Goal: Information Seeking & Learning: Learn about a topic

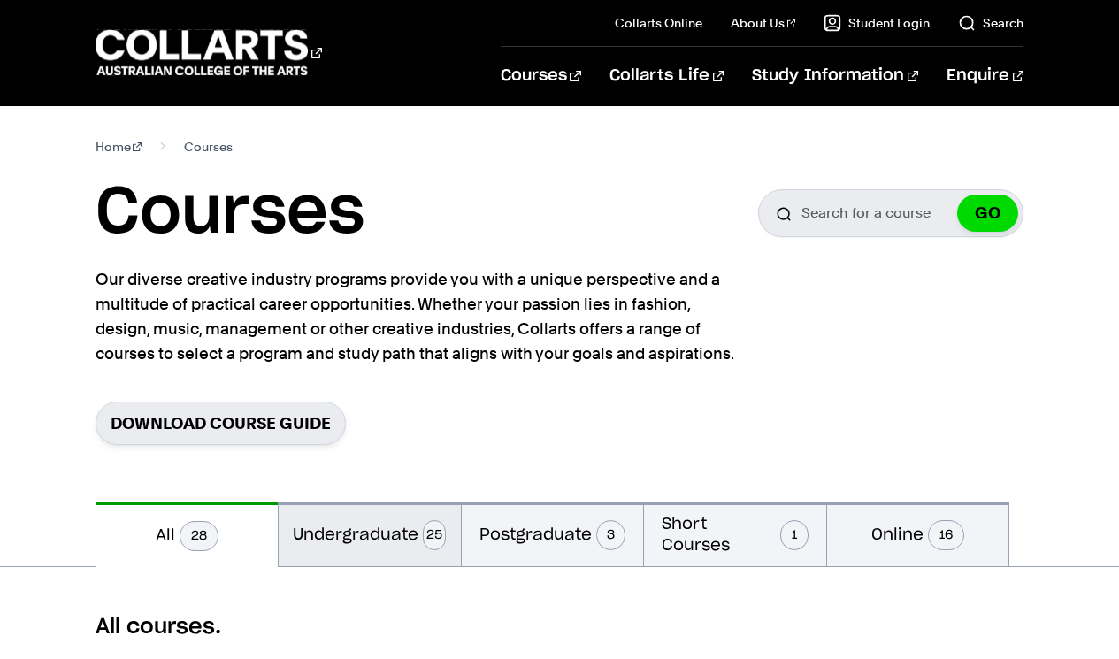
click at [400, 534] on button "Undergraduate 25" at bounding box center [370, 533] width 182 height 65
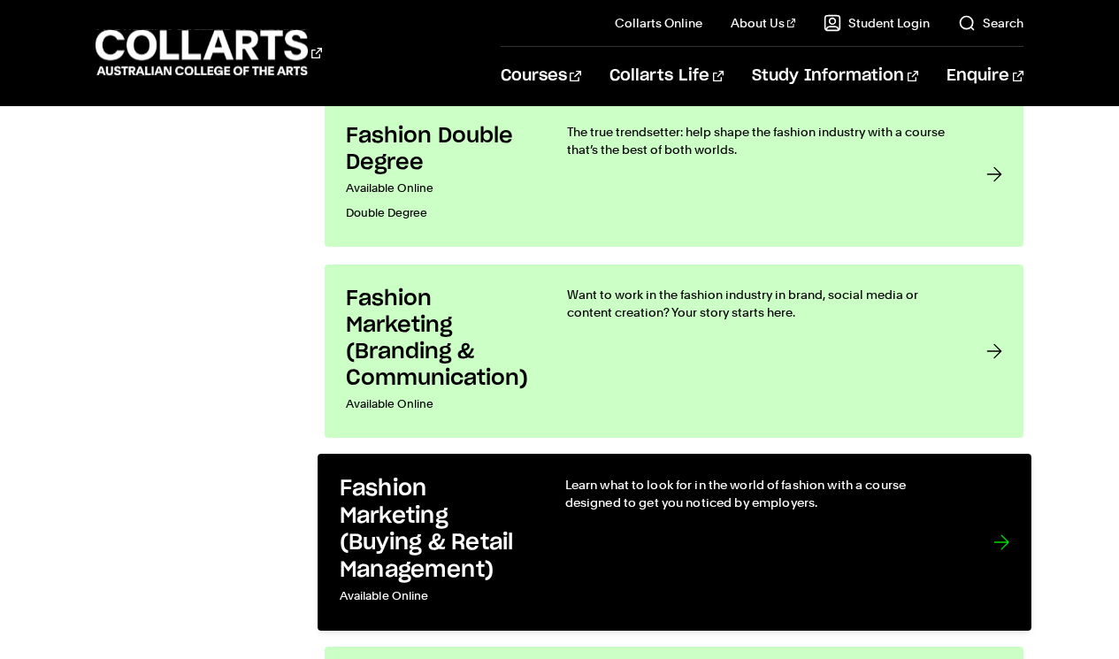
scroll to position [2145, 0]
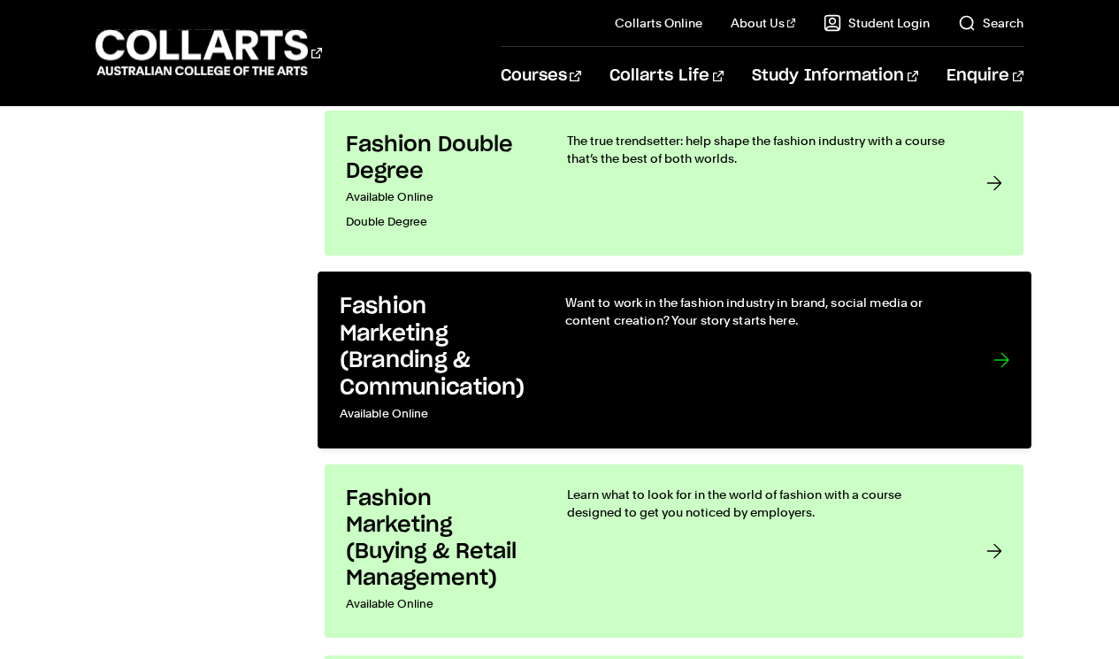
click at [436, 378] on h3 "Fashion Marketing (Branding & Communication)" at bounding box center [433, 348] width 189 height 108
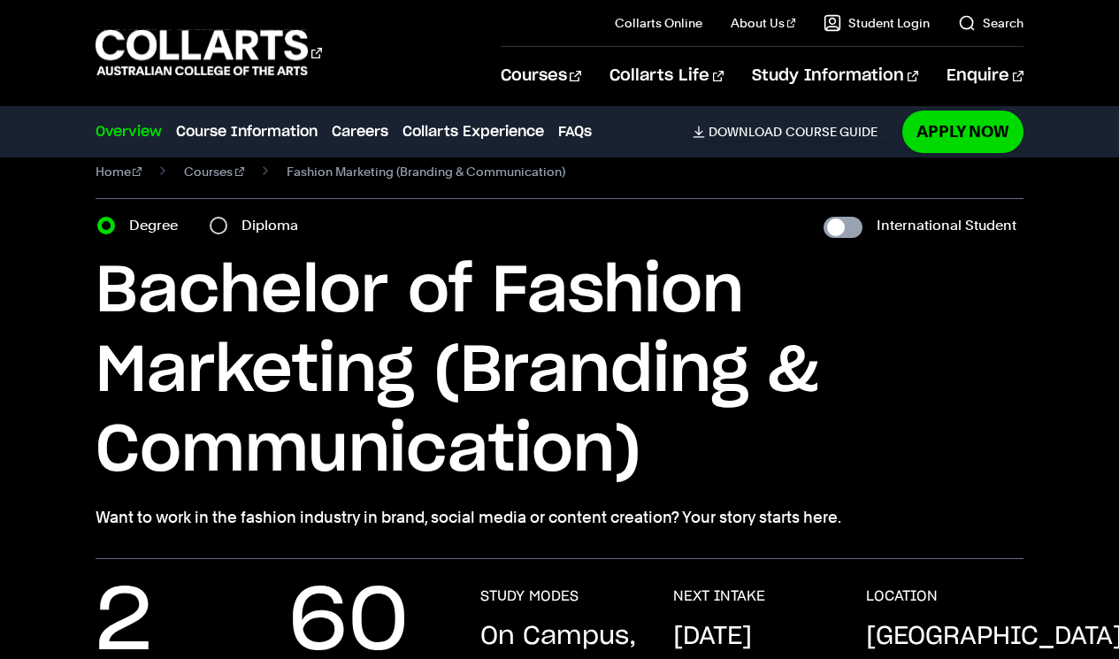
click at [849, 222] on input "International Student" at bounding box center [842, 227] width 39 height 21
checkbox input "true"
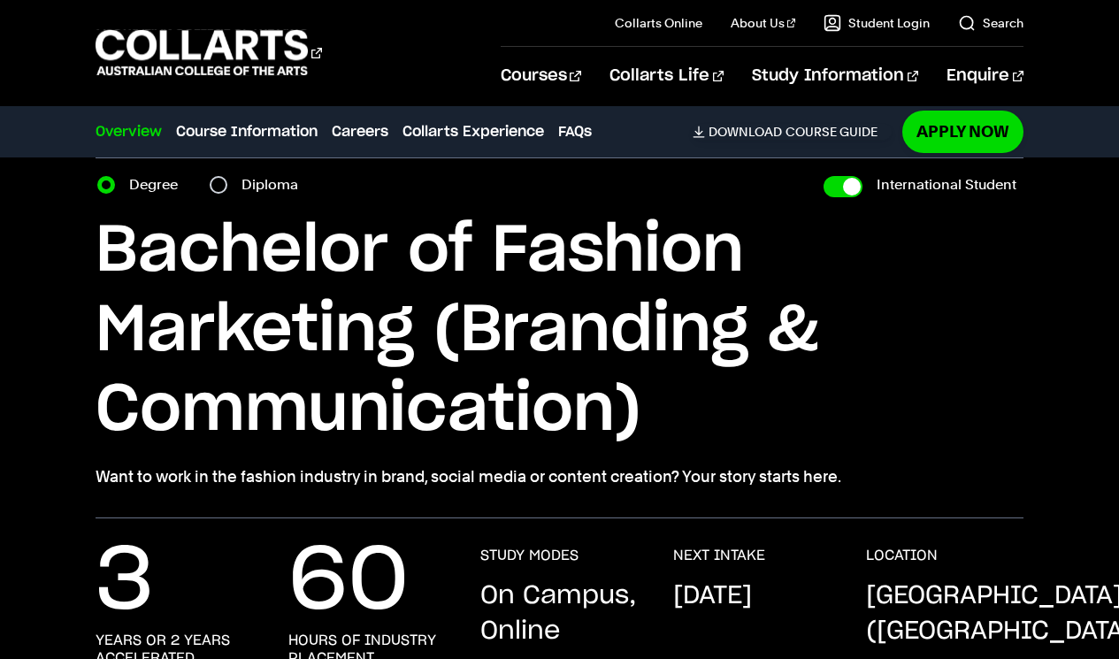
scroll to position [84, 0]
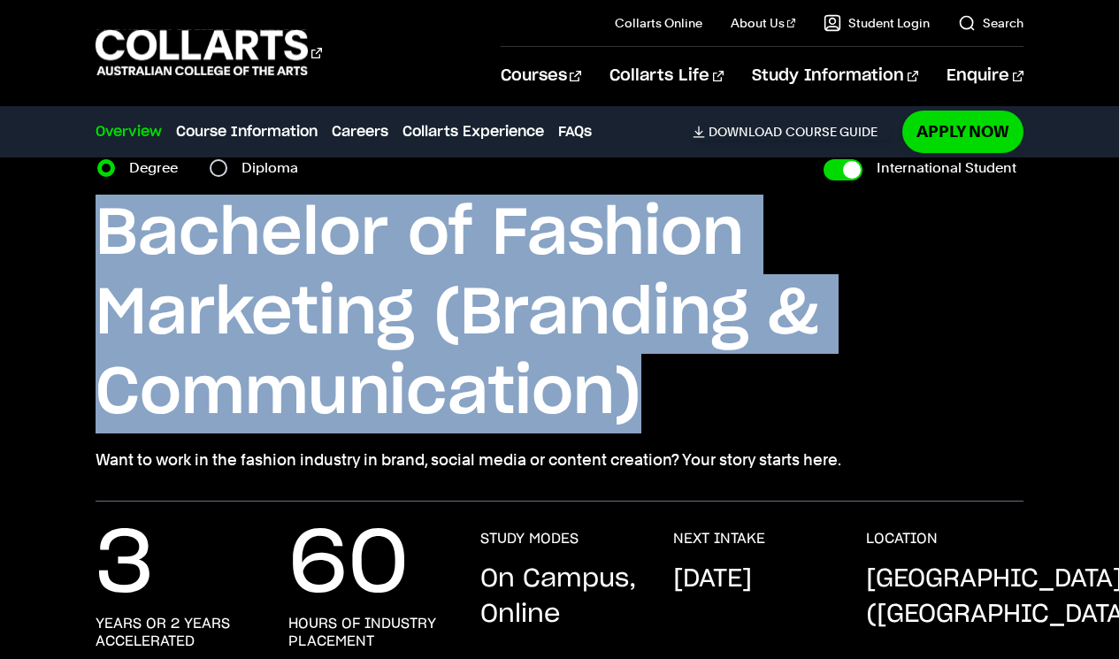
drag, startPoint x: 108, startPoint y: 241, endPoint x: 668, endPoint y: 420, distance: 587.6
click at [668, 420] on h1 "Bachelor of Fashion Marketing (Branding & Communication)" at bounding box center [560, 314] width 928 height 239
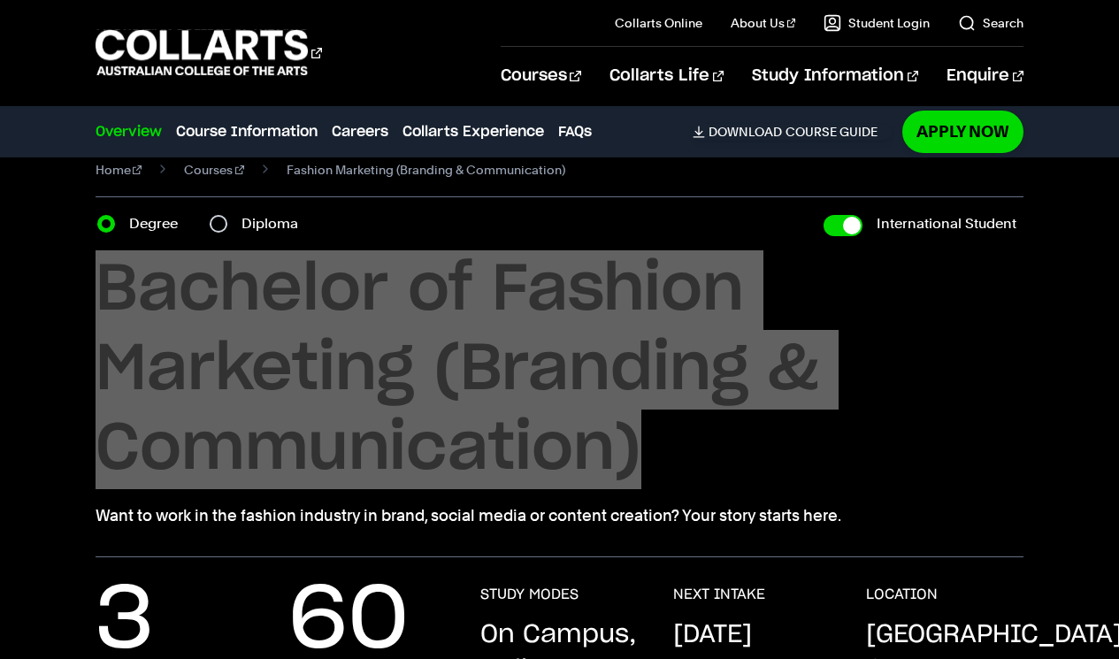
scroll to position [33, 0]
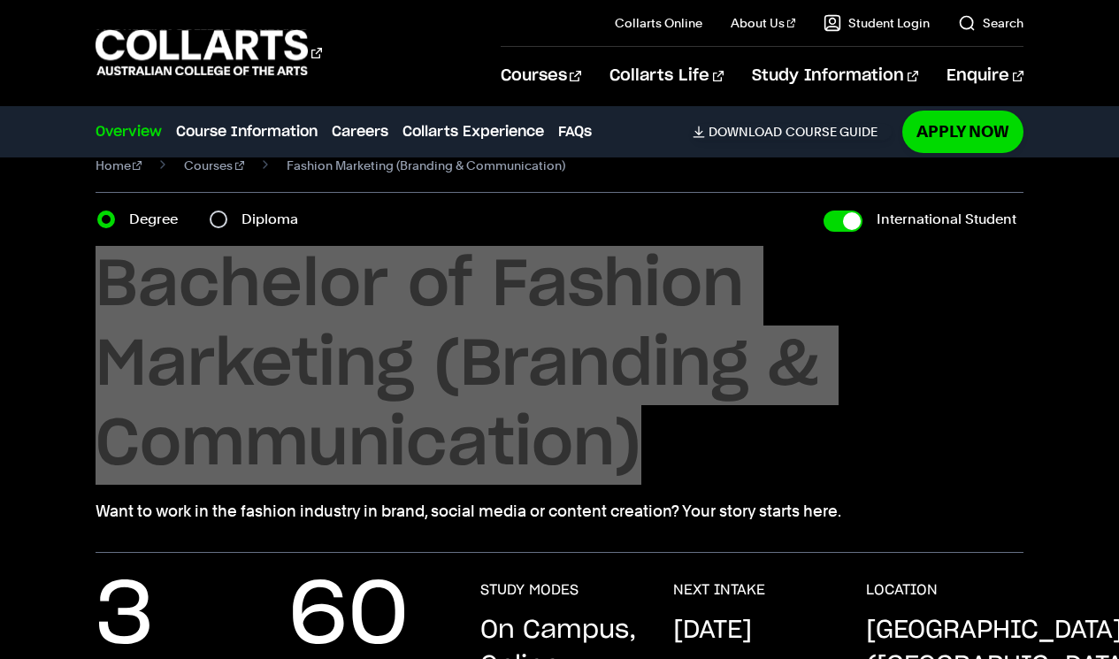
drag, startPoint x: 21, startPoint y: 233, endPoint x: 575, endPoint y: 287, distance: 556.2
click at [575, 287] on h1 "Bachelor of Fashion Marketing (Branding & Communication)" at bounding box center [560, 365] width 928 height 239
drag, startPoint x: 40, startPoint y: 314, endPoint x: 280, endPoint y: 279, distance: 243.0
click at [280, 279] on h1 "Bachelor of Fashion Marketing (Branding & Communication)" at bounding box center [560, 365] width 928 height 239
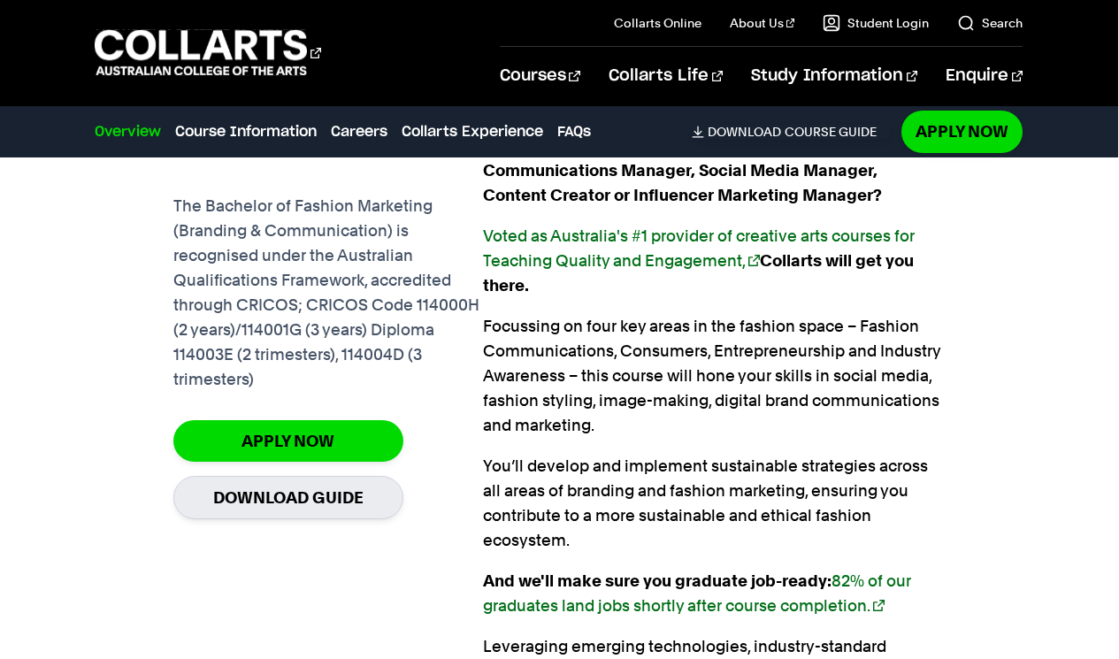
scroll to position [1285, 0]
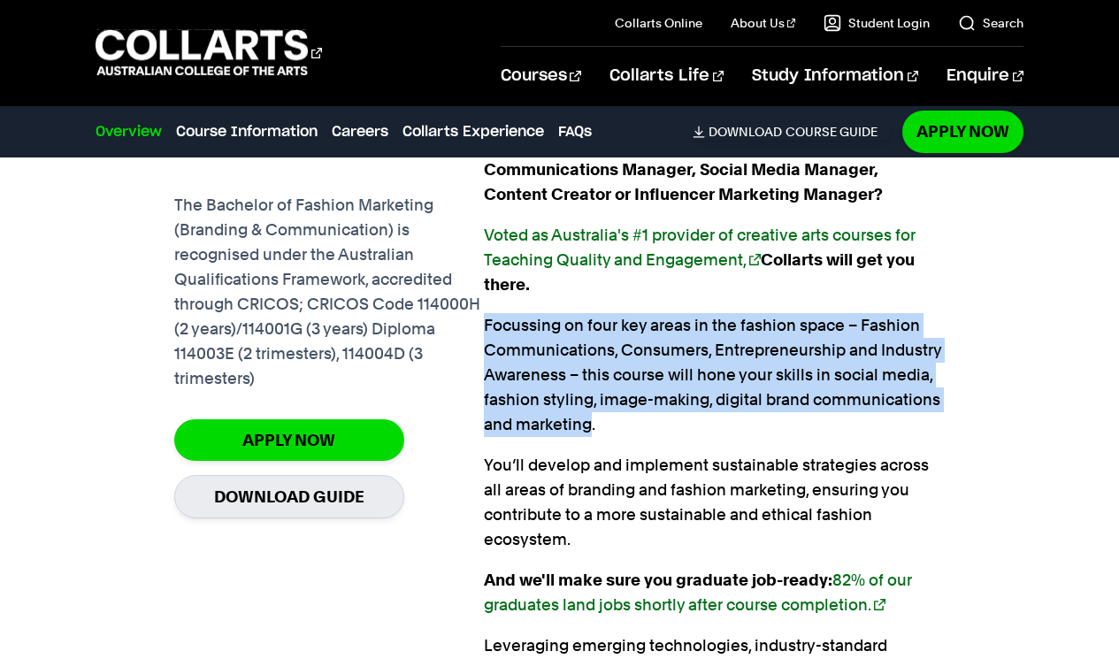
drag, startPoint x: 592, startPoint y: 427, endPoint x: 485, endPoint y: 328, distance: 145.8
click at [485, 328] on p "Focussing on four key areas in the fashion space – Fashion Communications, Cons…" at bounding box center [715, 375] width 462 height 124
copy p "Focussing on four key areas in the fashion space – Fashion Communications, Cons…"
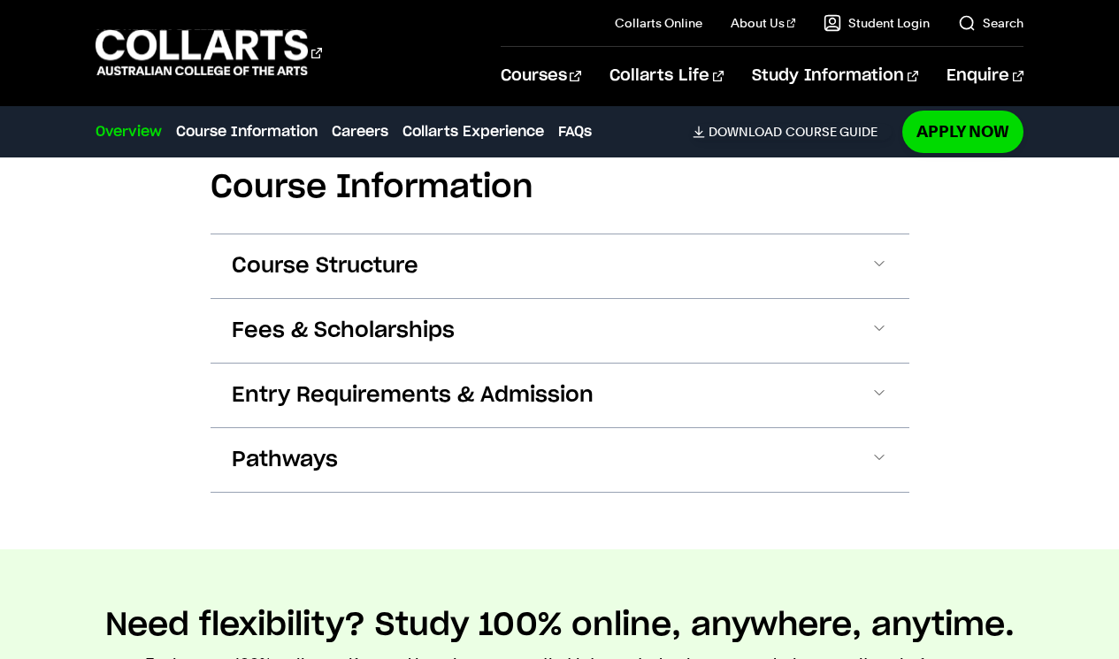
scroll to position [2014, 0]
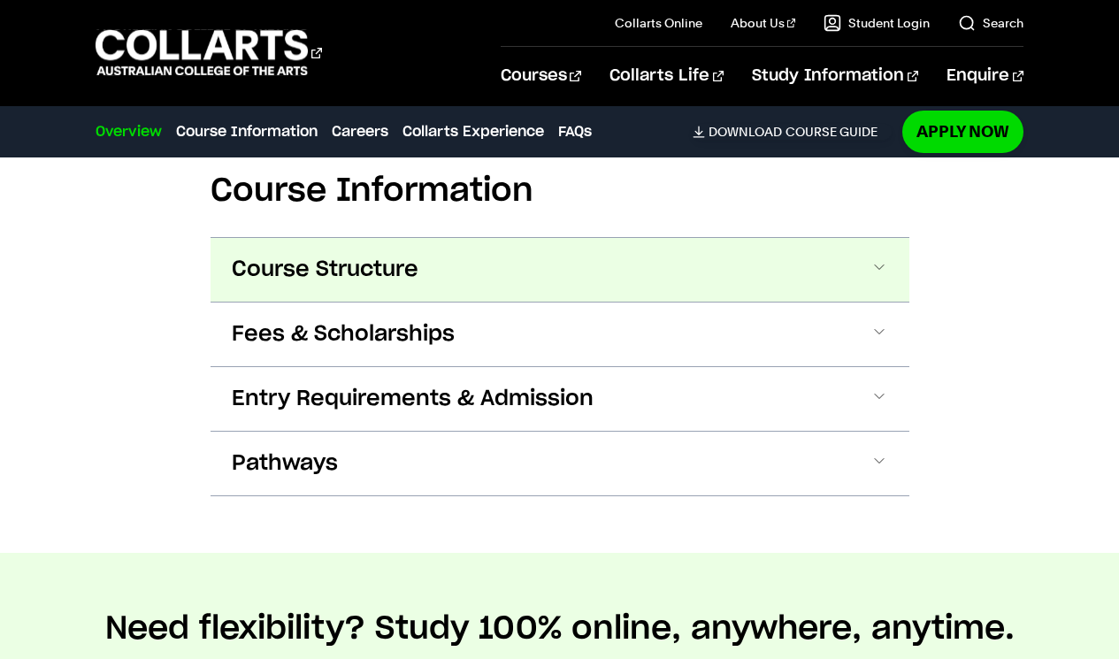
click at [510, 279] on button "Course Structure" at bounding box center [559, 270] width 699 height 64
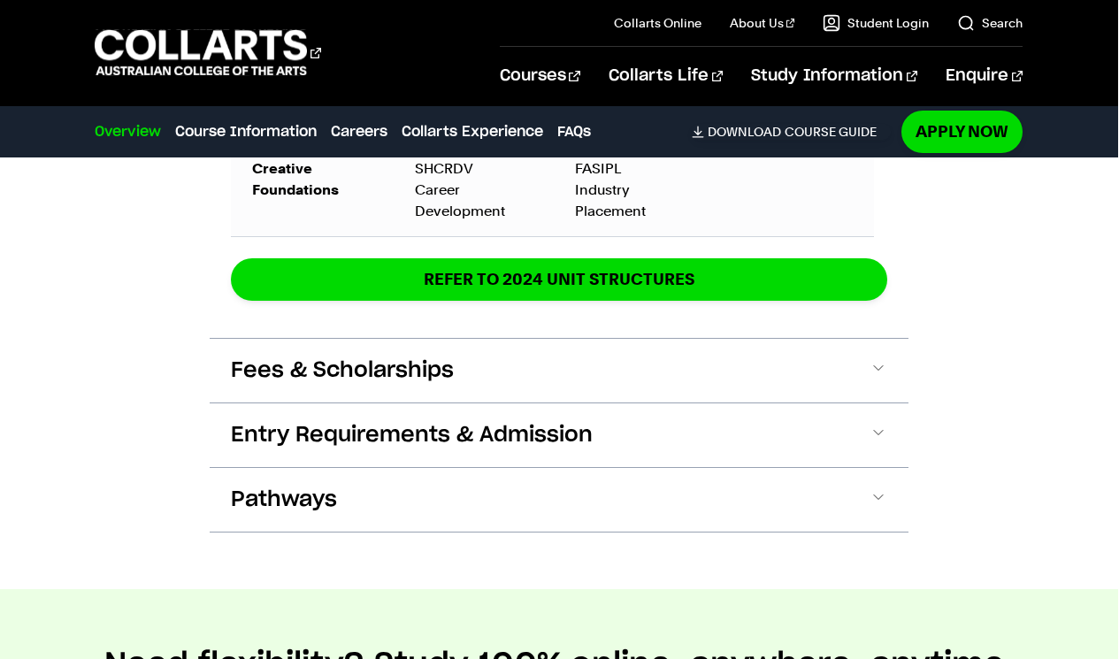
scroll to position [3842, 0]
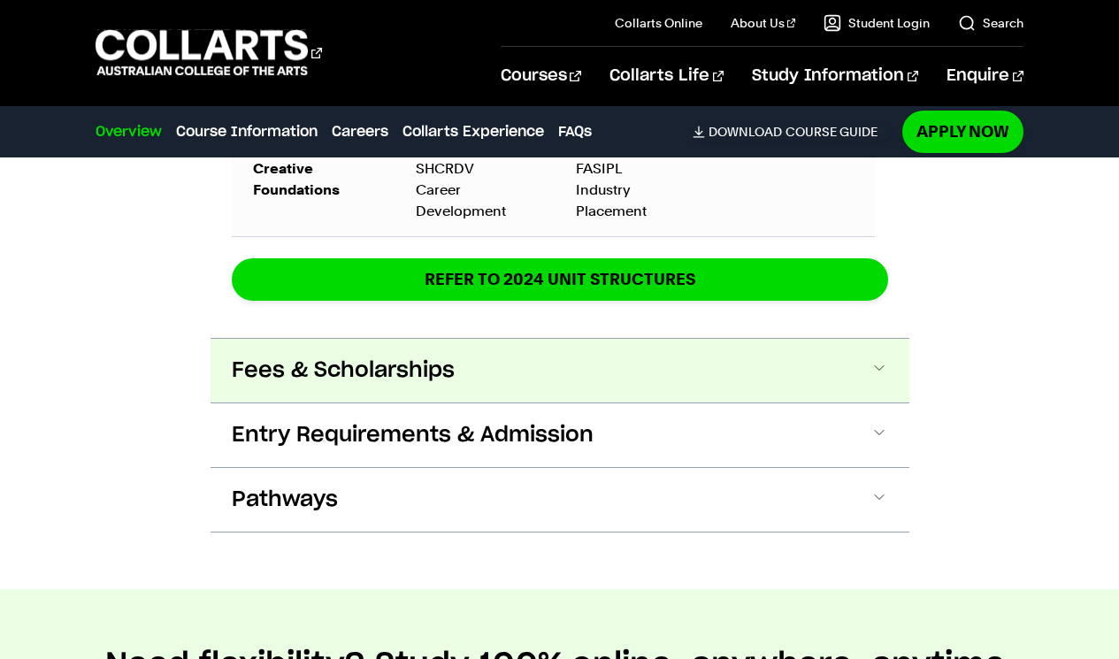
click at [302, 360] on span "Fees & Scholarships" at bounding box center [343, 370] width 223 height 28
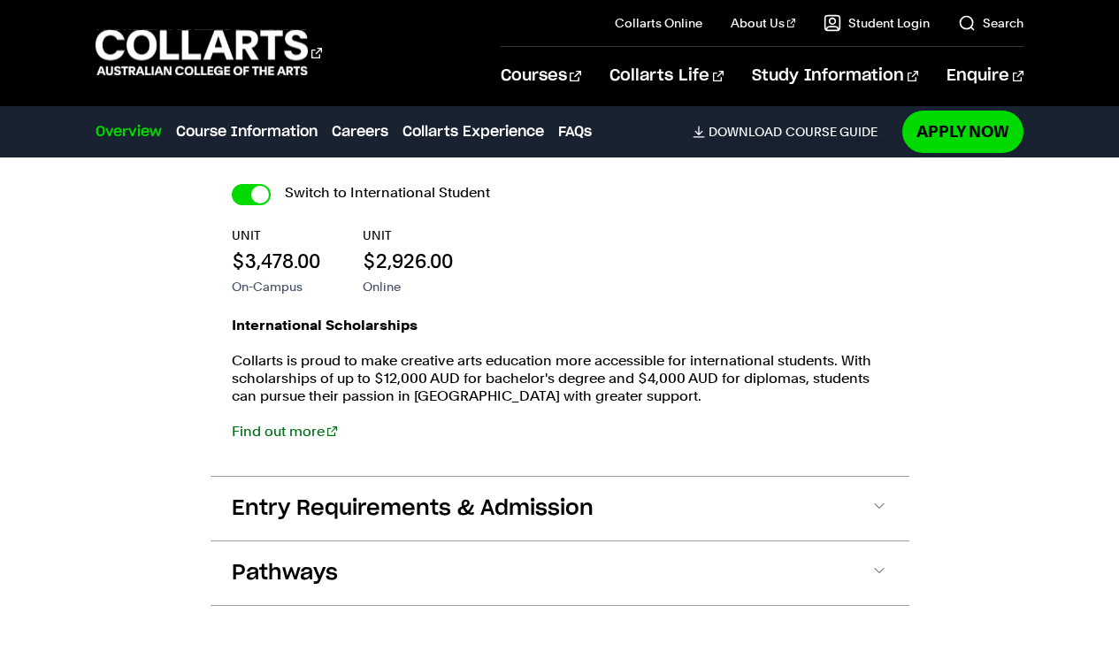
scroll to position [4138, 0]
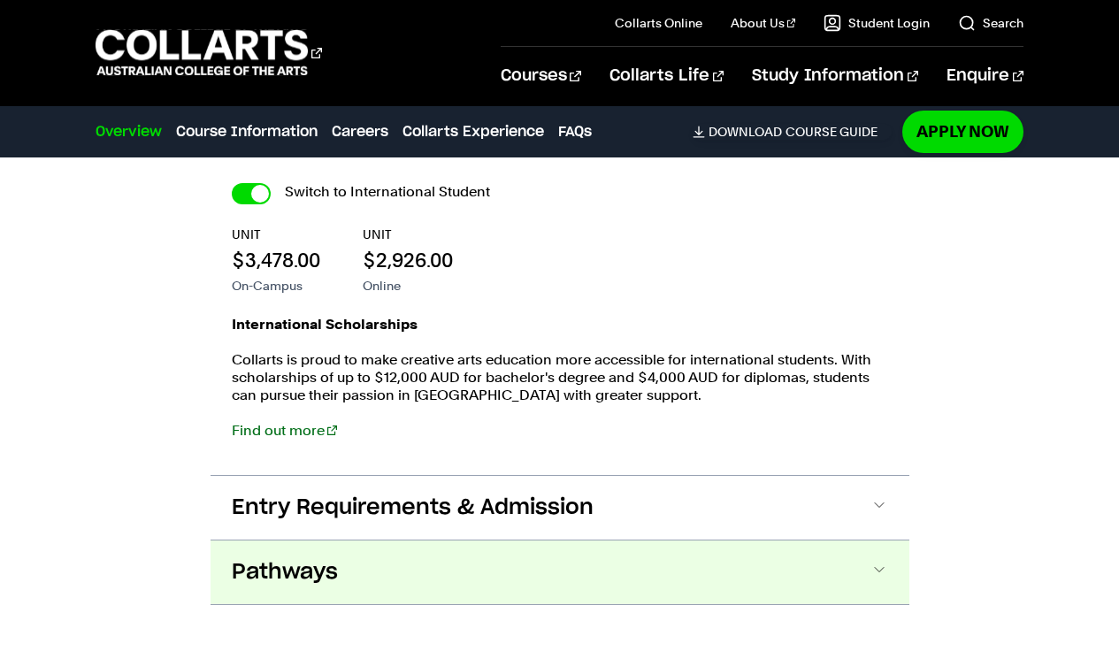
click at [366, 551] on button "Pathways" at bounding box center [559, 572] width 699 height 64
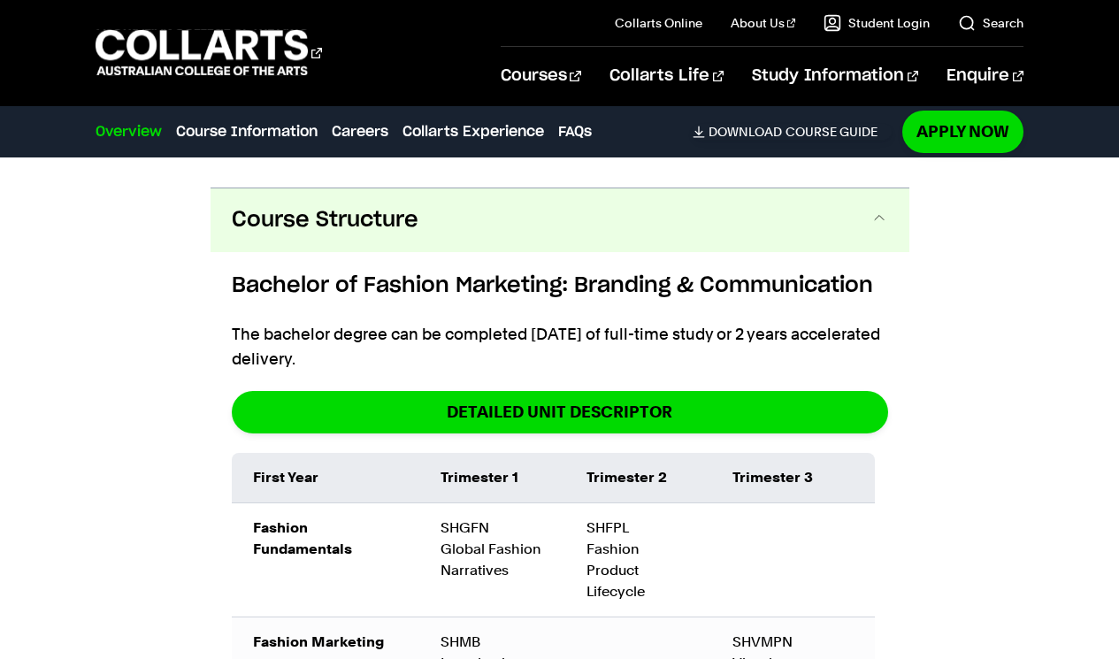
scroll to position [2051, 0]
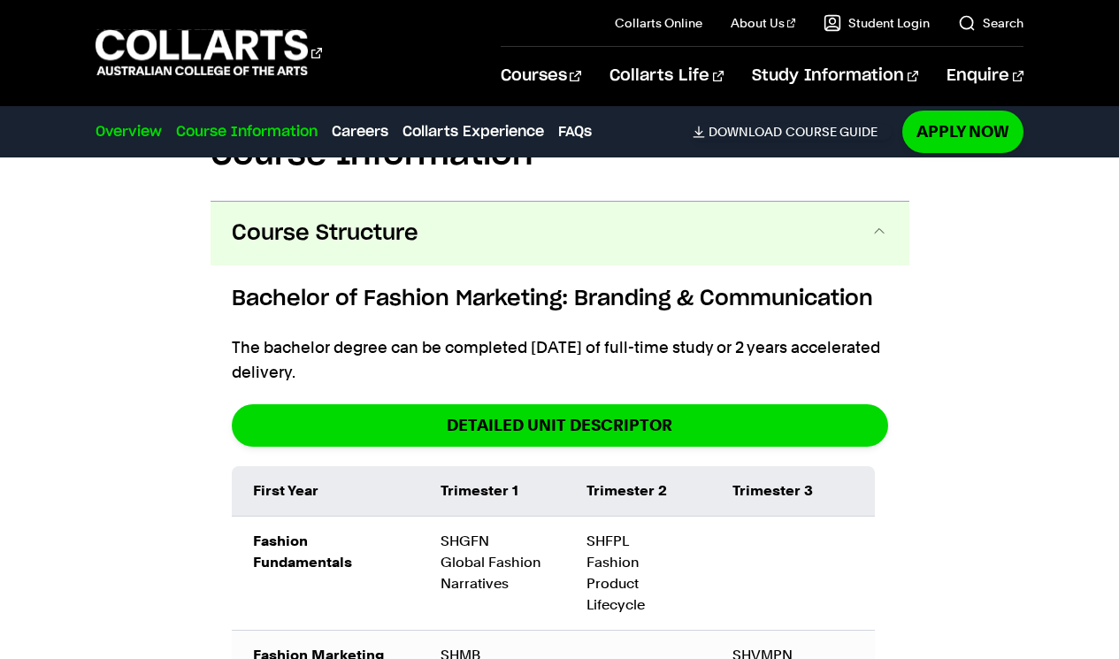
click at [243, 140] on link "Course Information" at bounding box center [246, 131] width 141 height 21
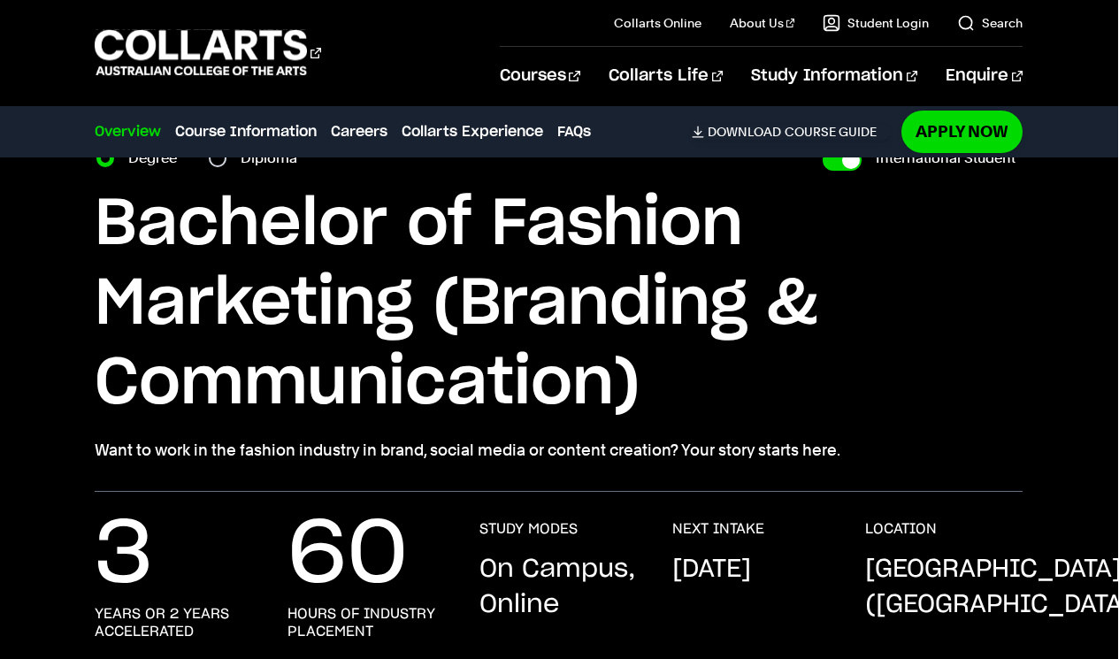
scroll to position [94, 0]
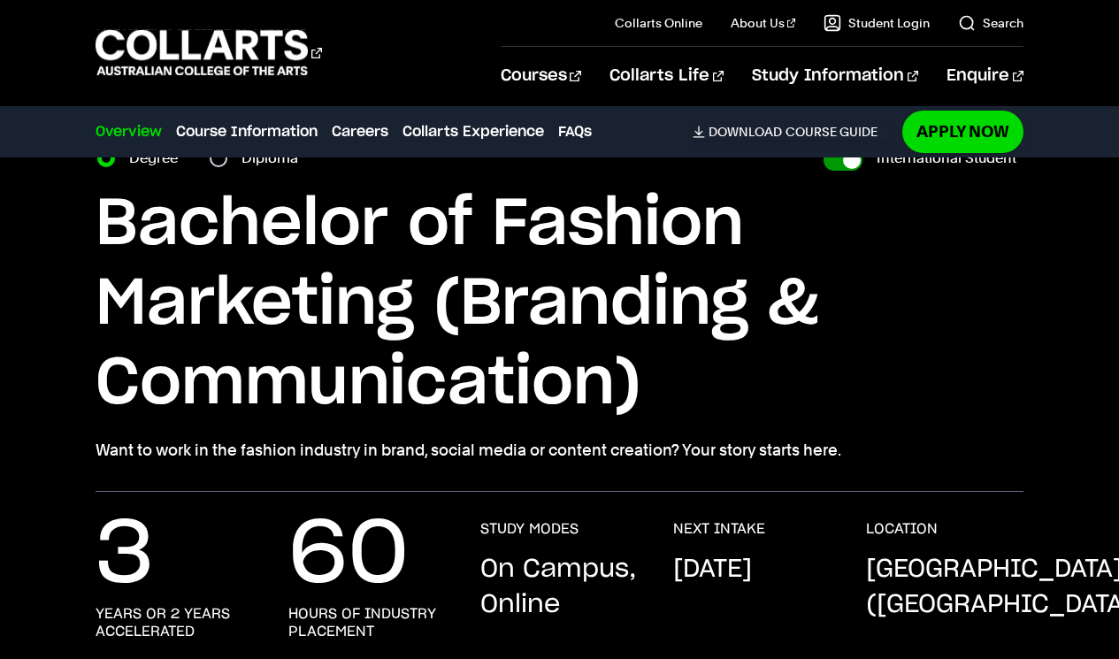
click at [847, 159] on input "International Student" at bounding box center [842, 159] width 39 height 21
checkbox input "false"
click at [847, 160] on input "International Student" at bounding box center [842, 159] width 39 height 21
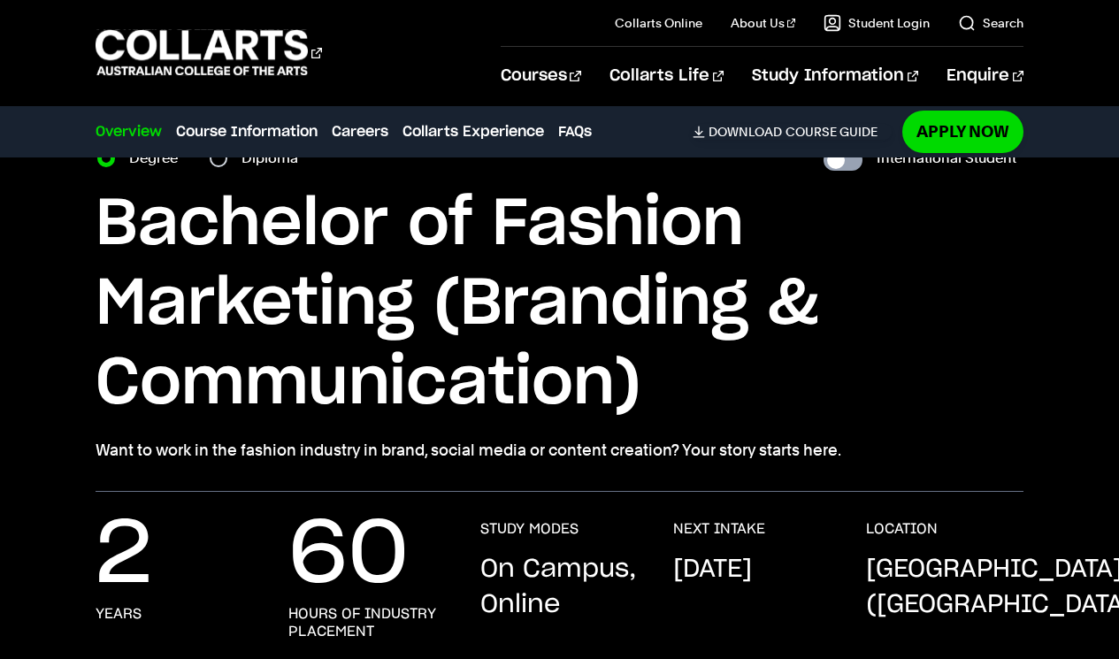
checkbox input "true"
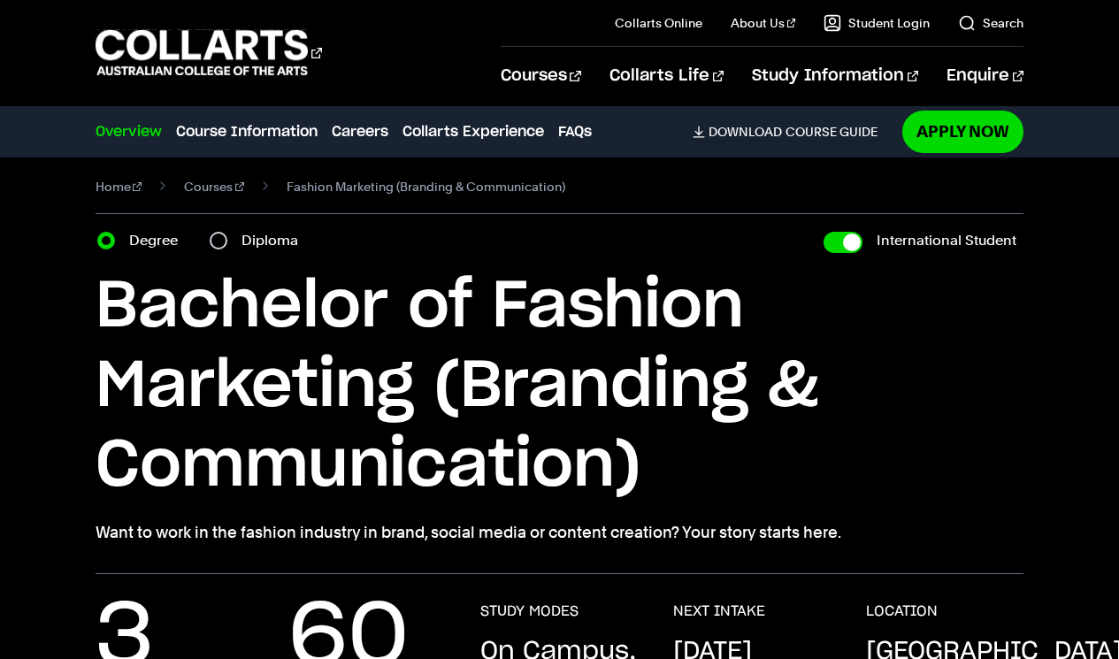
scroll to position [8, 0]
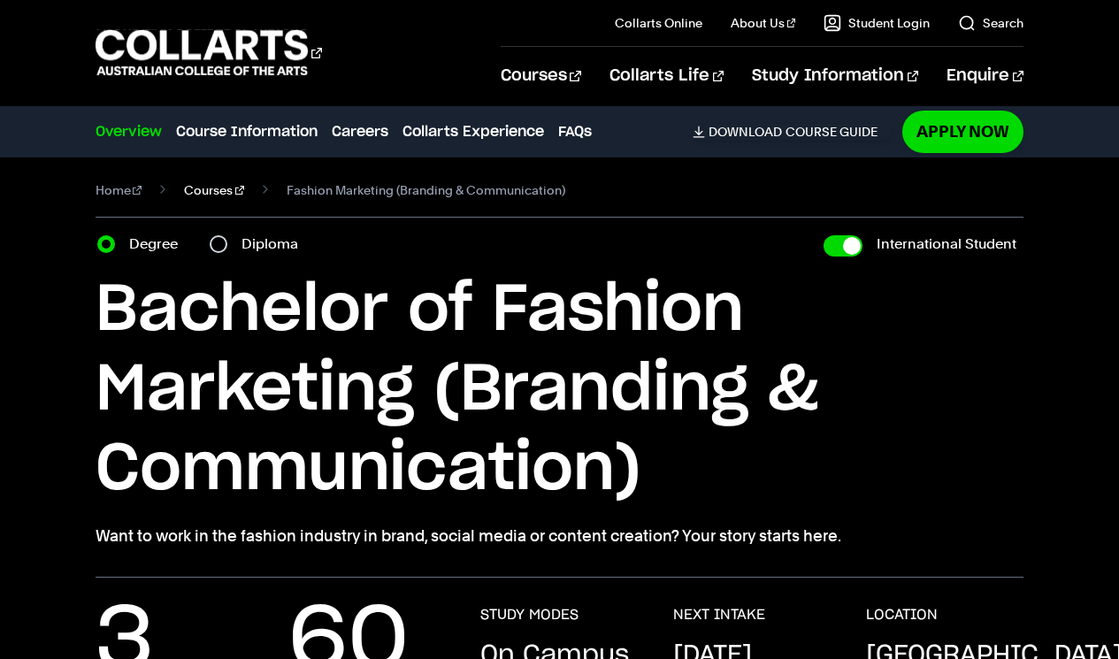
click at [205, 196] on link "Courses" at bounding box center [214, 190] width 60 height 25
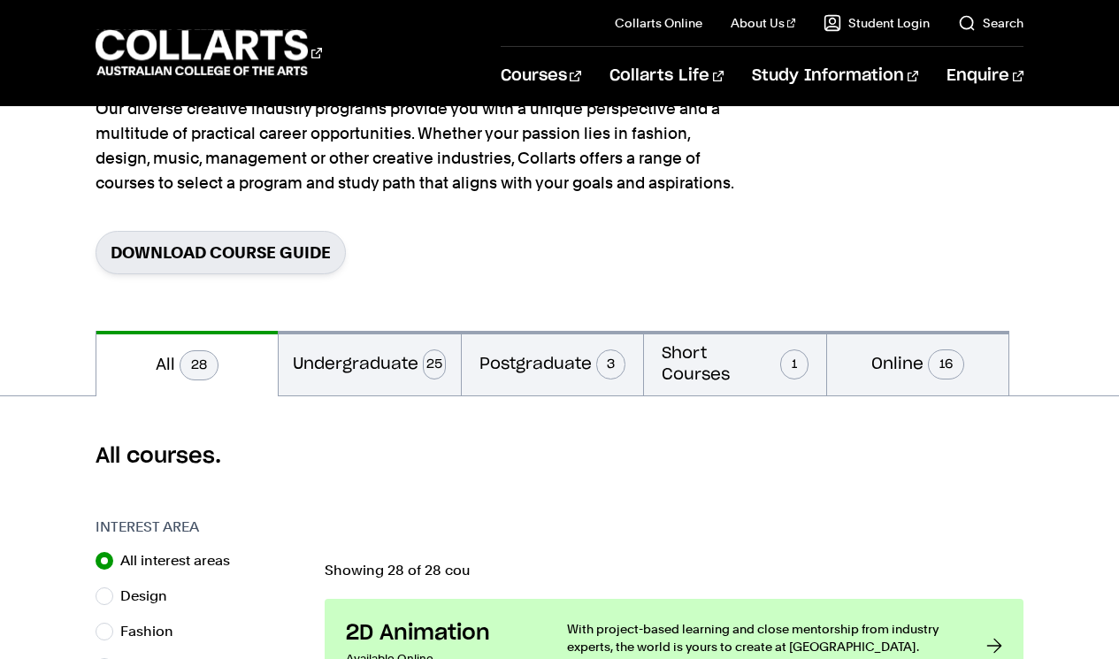
scroll to position [181, 0]
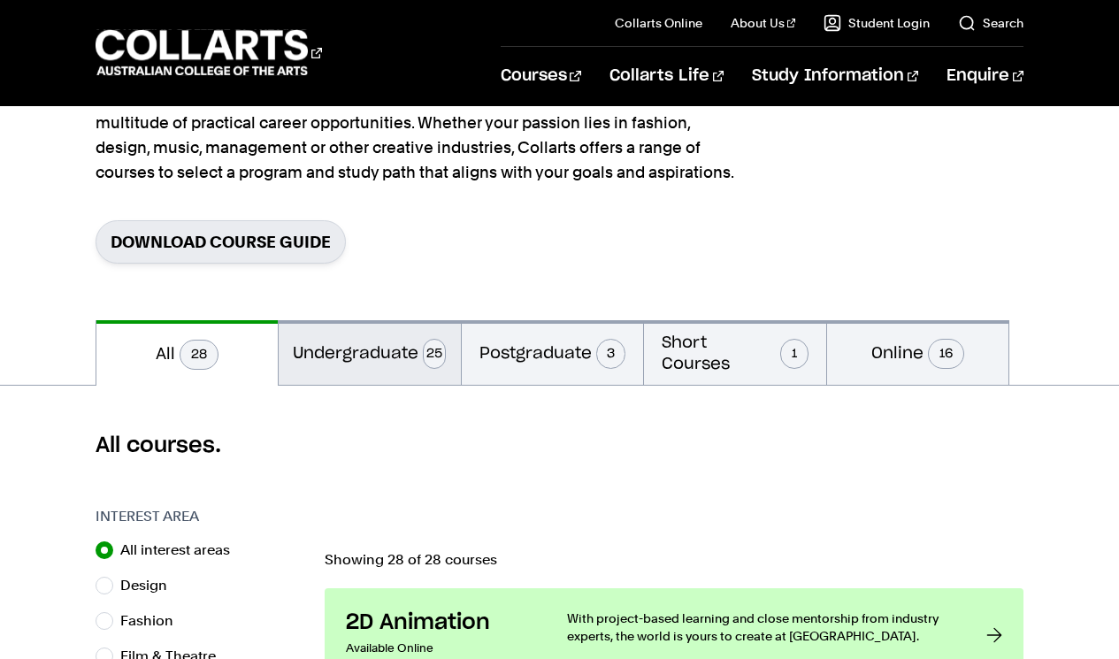
click at [339, 359] on button "Undergraduate 25" at bounding box center [370, 352] width 182 height 65
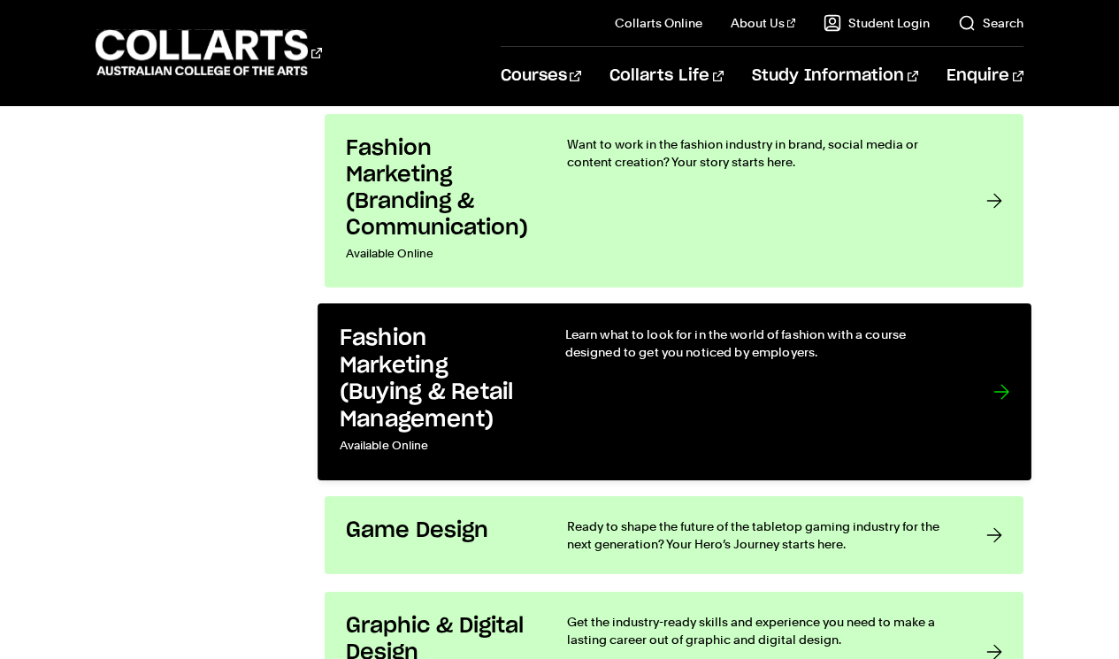
scroll to position [2305, 0]
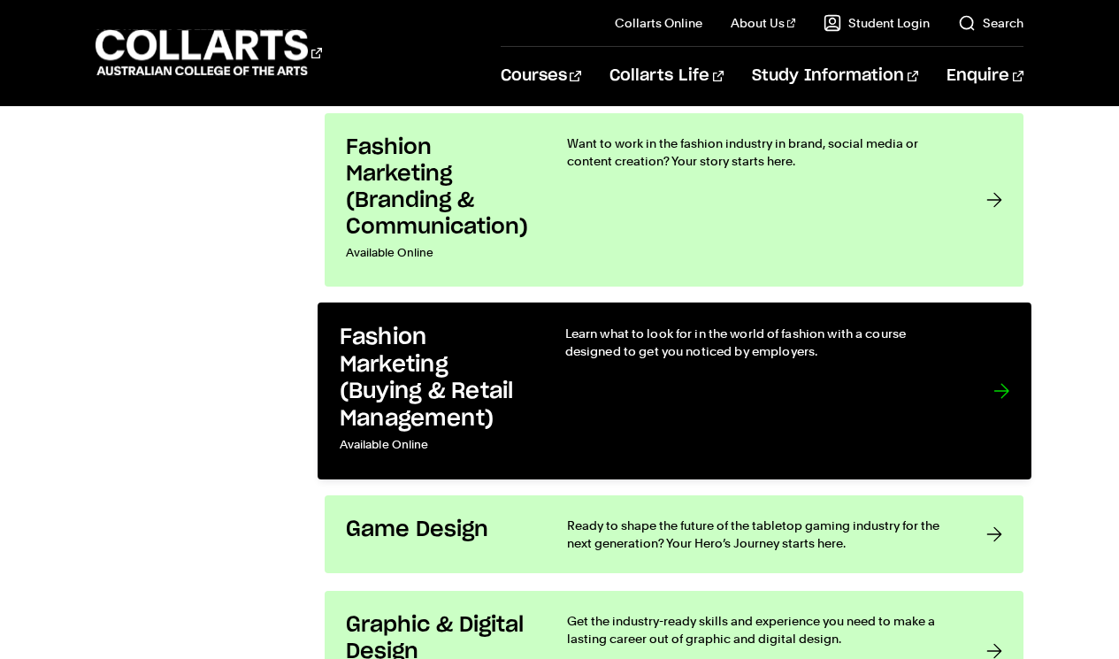
click at [559, 363] on link "Fashion Marketing (Buying & Retail Management) Available Online Learn what to l…" at bounding box center [674, 390] width 714 height 177
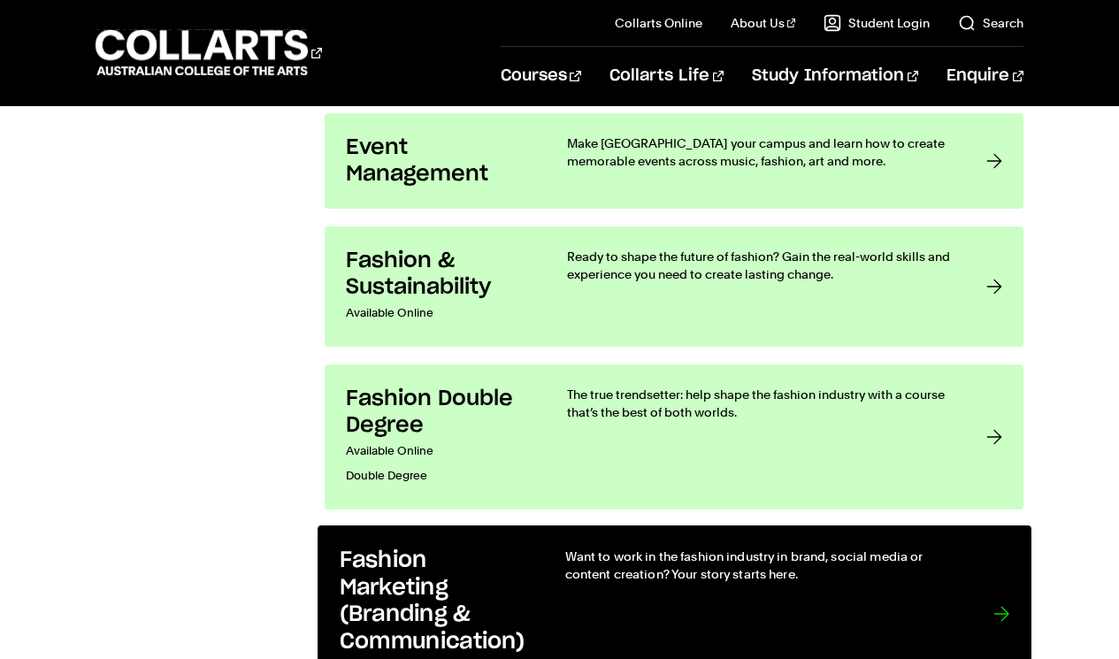
scroll to position [1871, 0]
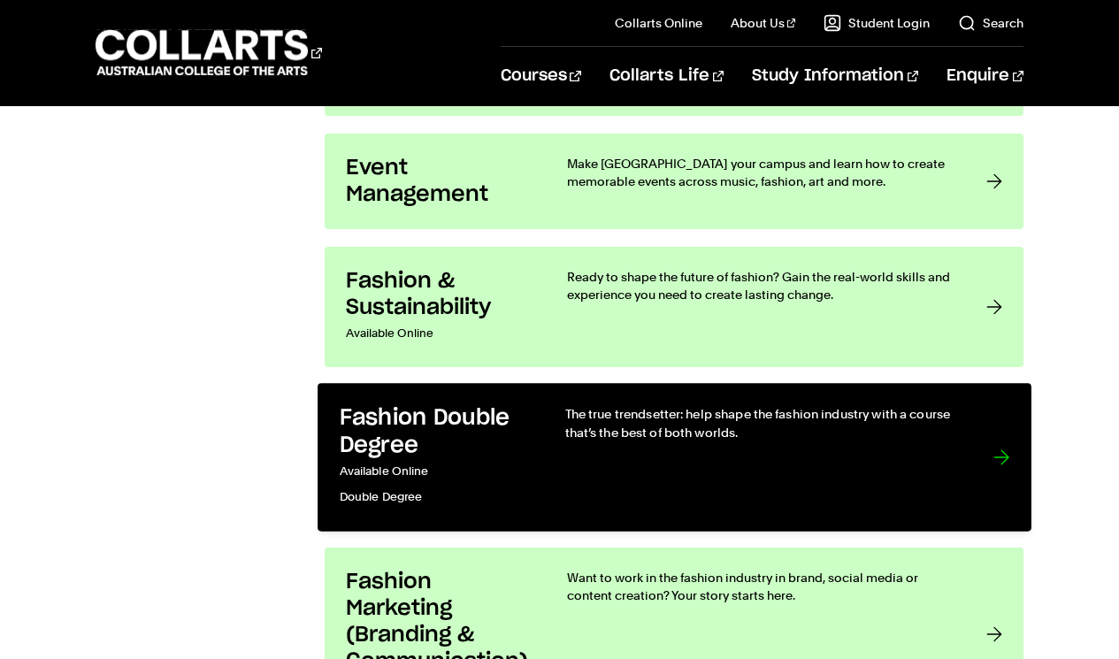
click at [468, 419] on h3 "Fashion Double Degree" at bounding box center [433, 432] width 189 height 54
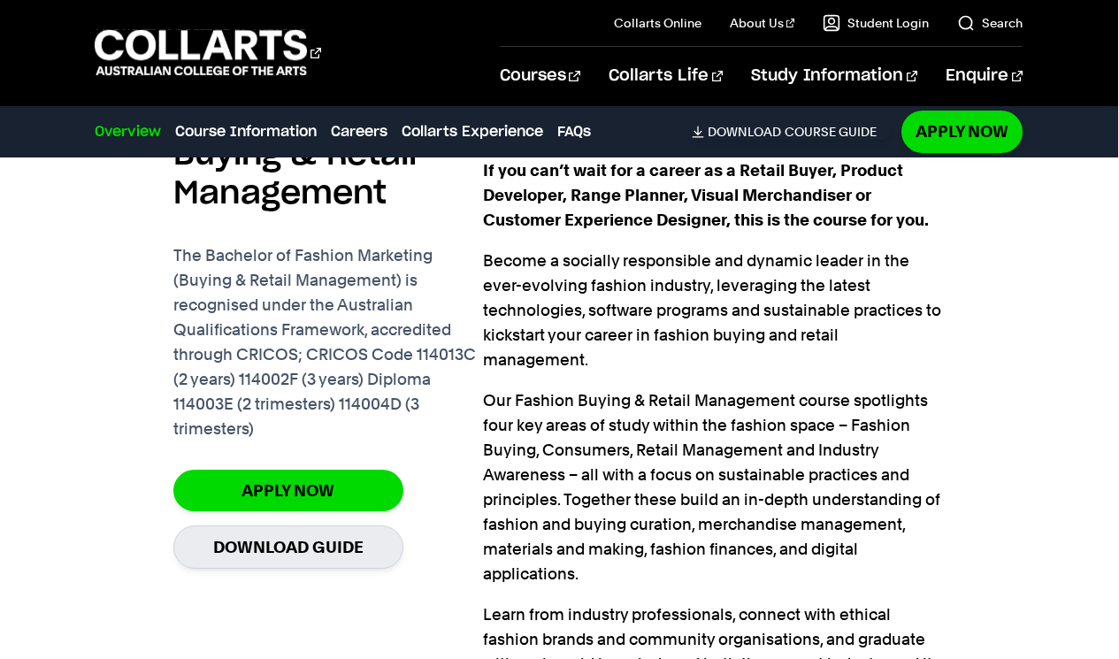
scroll to position [1270, 0]
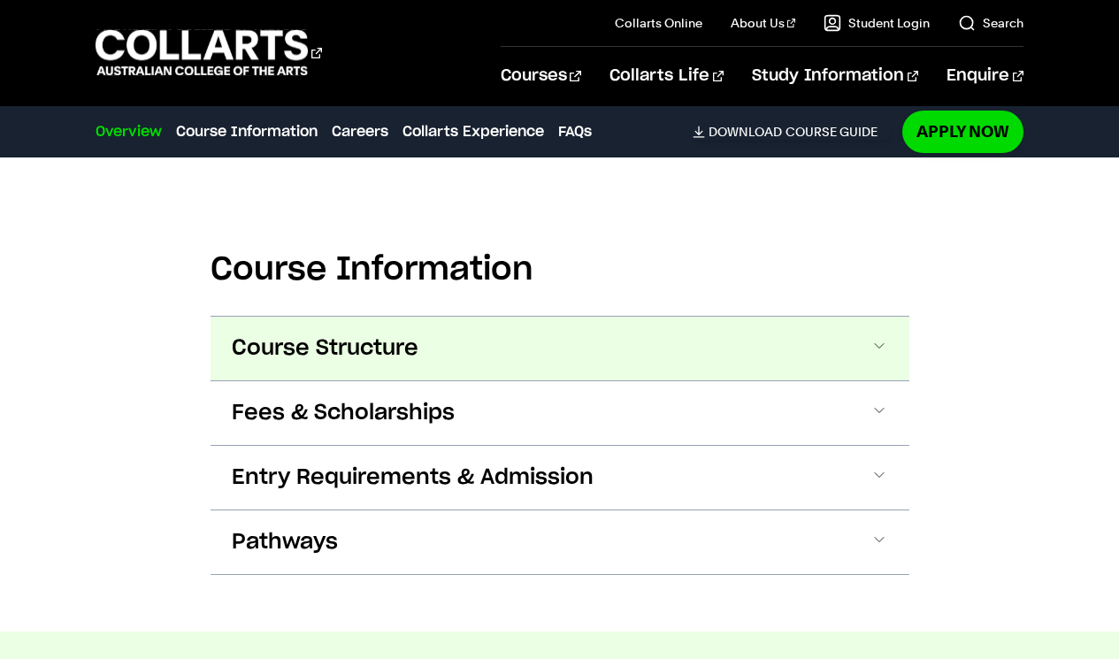
click at [485, 365] on button "Course Structure" at bounding box center [559, 349] width 699 height 64
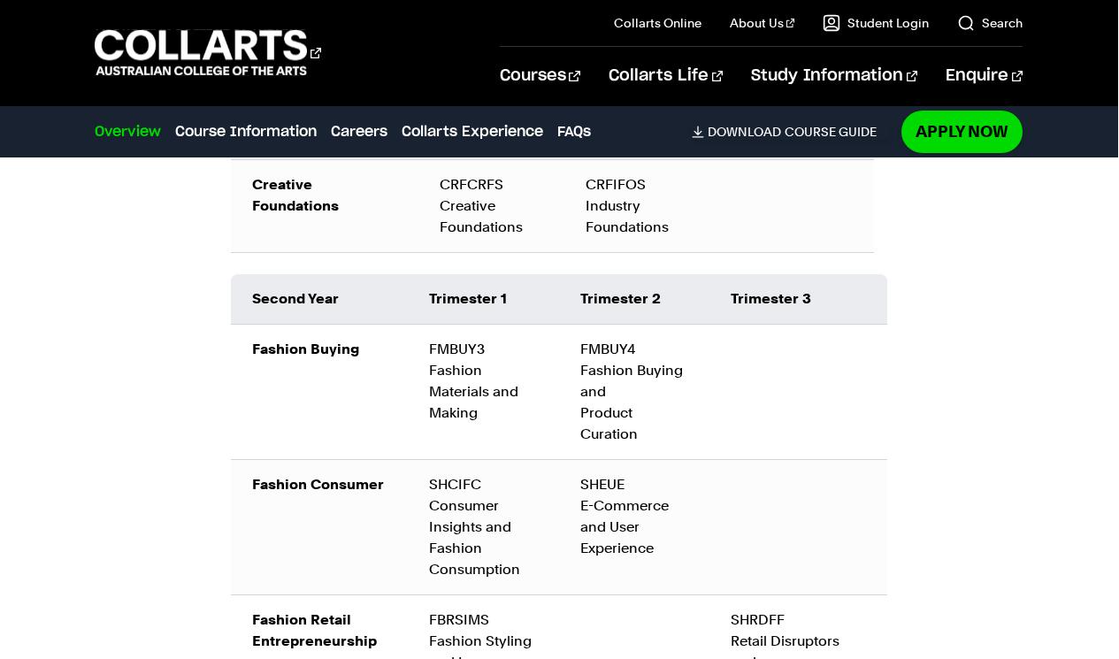
scroll to position [2696, 0]
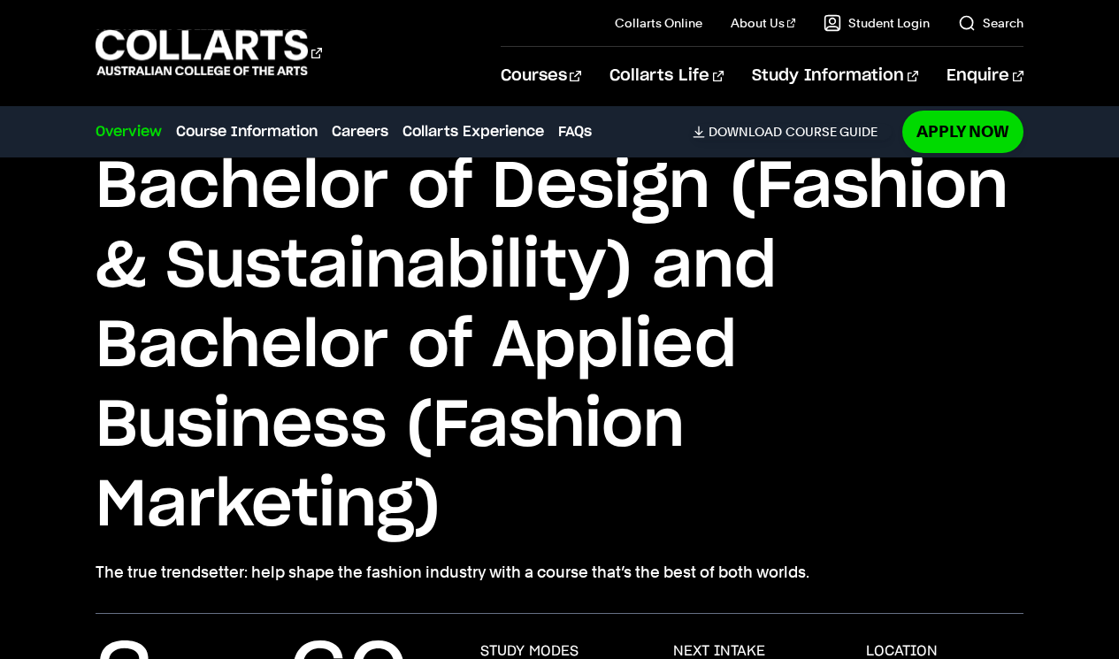
scroll to position [117, 0]
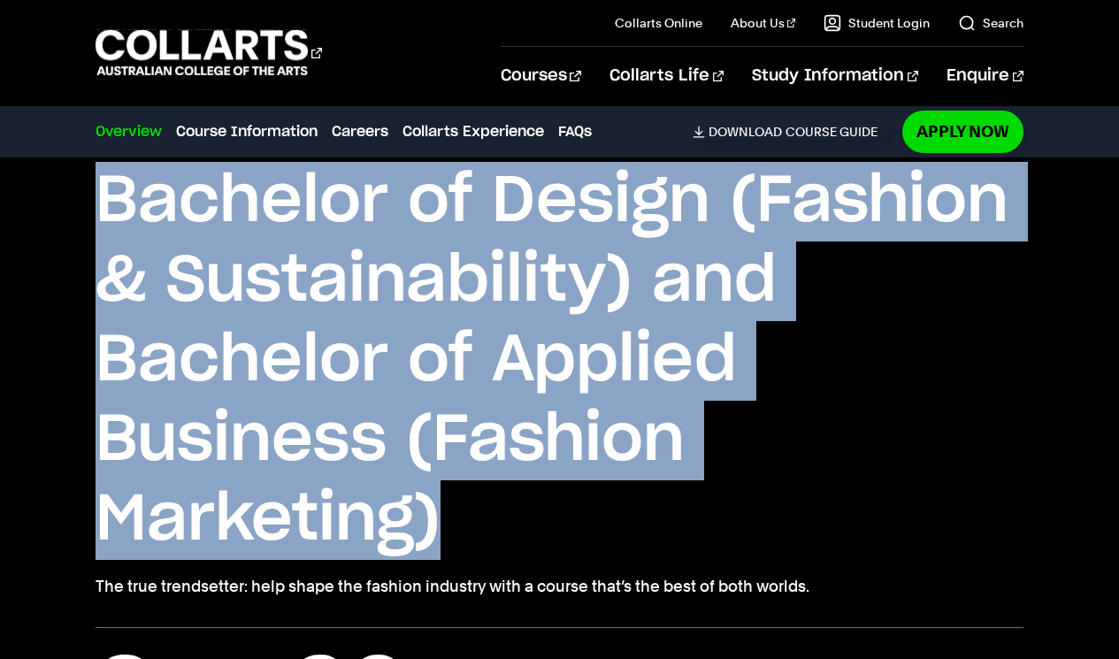
drag, startPoint x: 97, startPoint y: 197, endPoint x: 509, endPoint y: 508, distance: 516.4
click at [509, 508] on h1 "Bachelor of Design (Fashion & Sustainability) and Bachelor of Applied Business …" at bounding box center [560, 361] width 928 height 398
copy h1 "Bachelor of Design (Fashion & Sustainability) and Bachelor of Applied Business …"
drag, startPoint x: 6, startPoint y: 511, endPoint x: 876, endPoint y: 384, distance: 879.4
click at [876, 384] on h1 "Bachelor of Design (Fashion & Sustainability) and Bachelor of Applied Business …" at bounding box center [560, 361] width 928 height 398
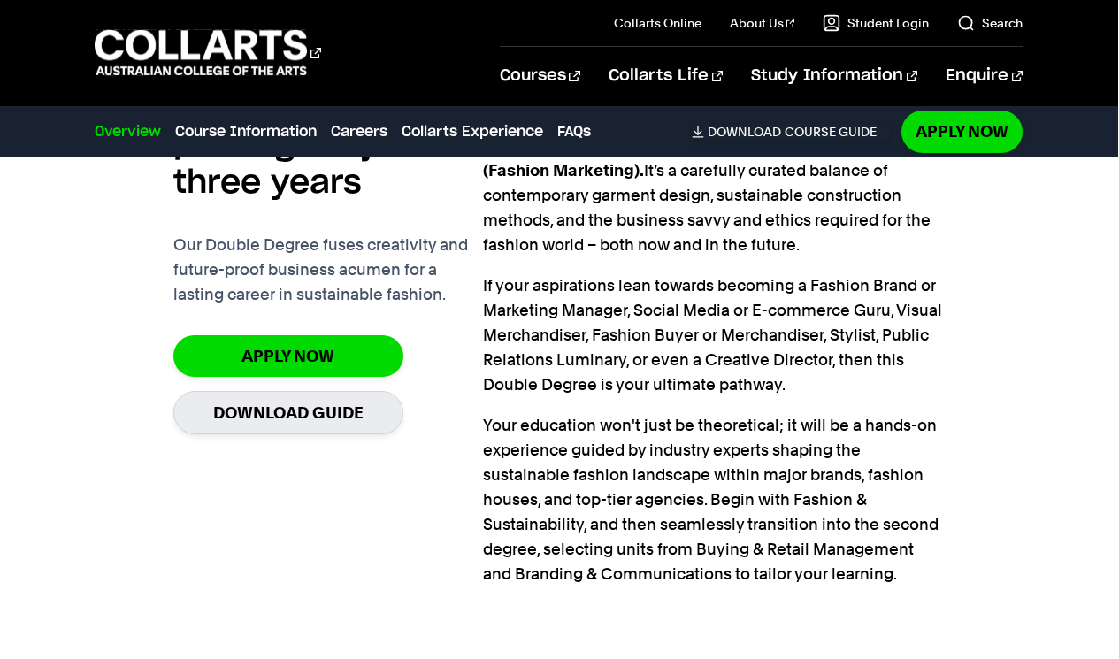
scroll to position [1461, 0]
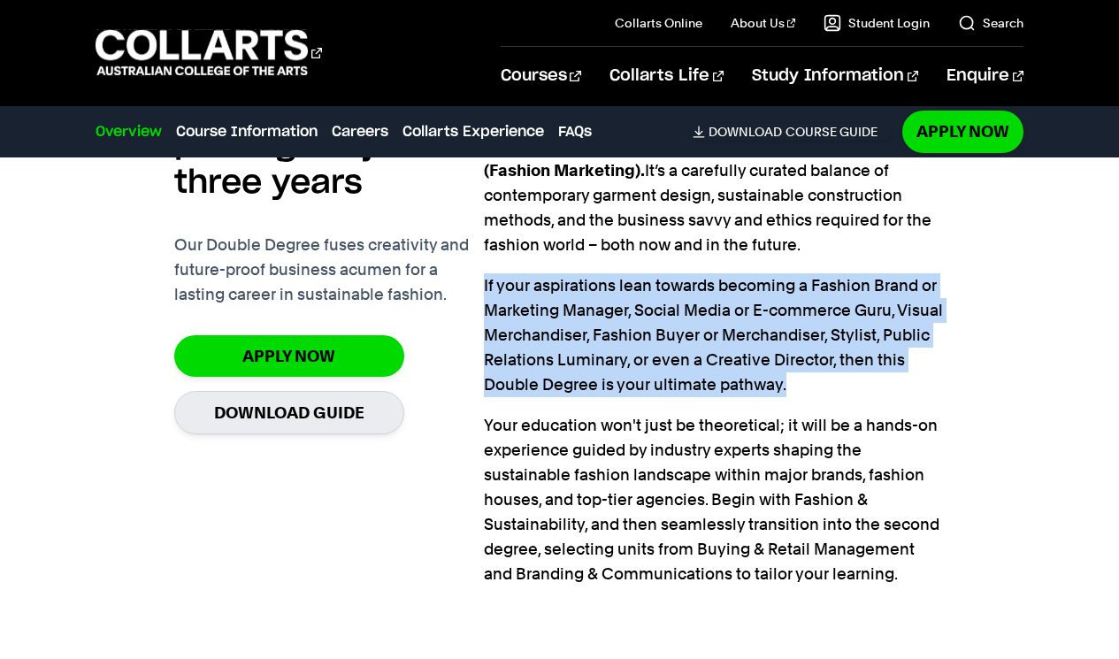
drag, startPoint x: 781, startPoint y: 394, endPoint x: 485, endPoint y: 292, distance: 313.5
click at [485, 292] on p "If your aspirations lean towards becoming a Fashion Brand or Marketing Manager,…" at bounding box center [715, 335] width 462 height 124
copy p "If your aspirations lean towards becoming a Fashion Brand or Marketing Manager,…"
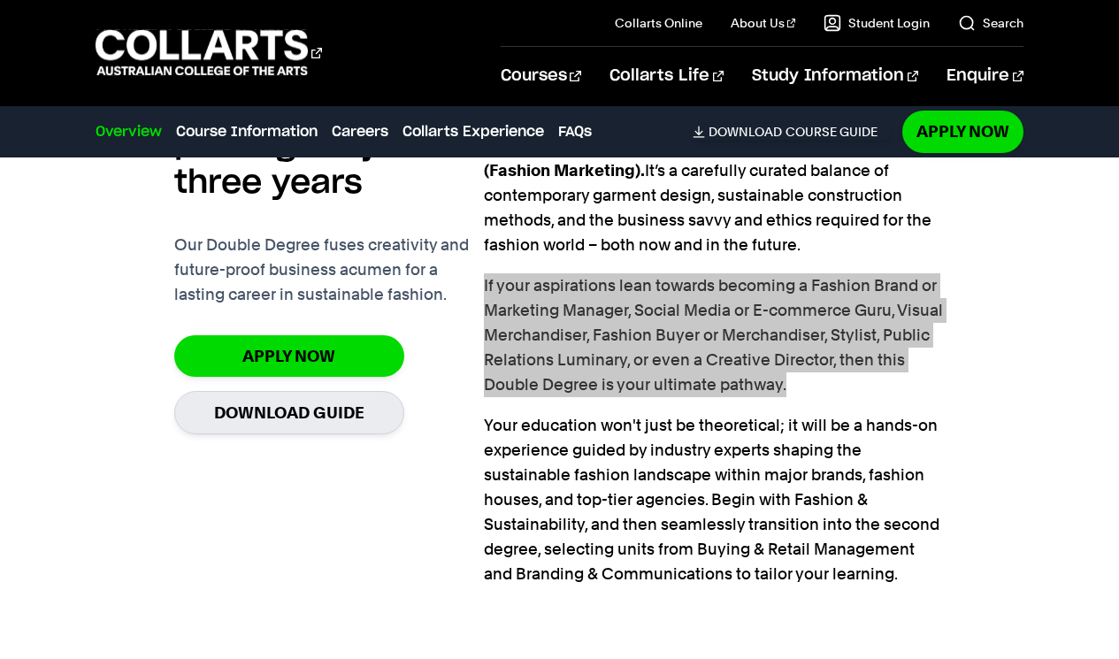
click at [724, 343] on p "If your aspirations lean towards becoming a Fashion Brand or Marketing Manager,…" at bounding box center [715, 335] width 462 height 124
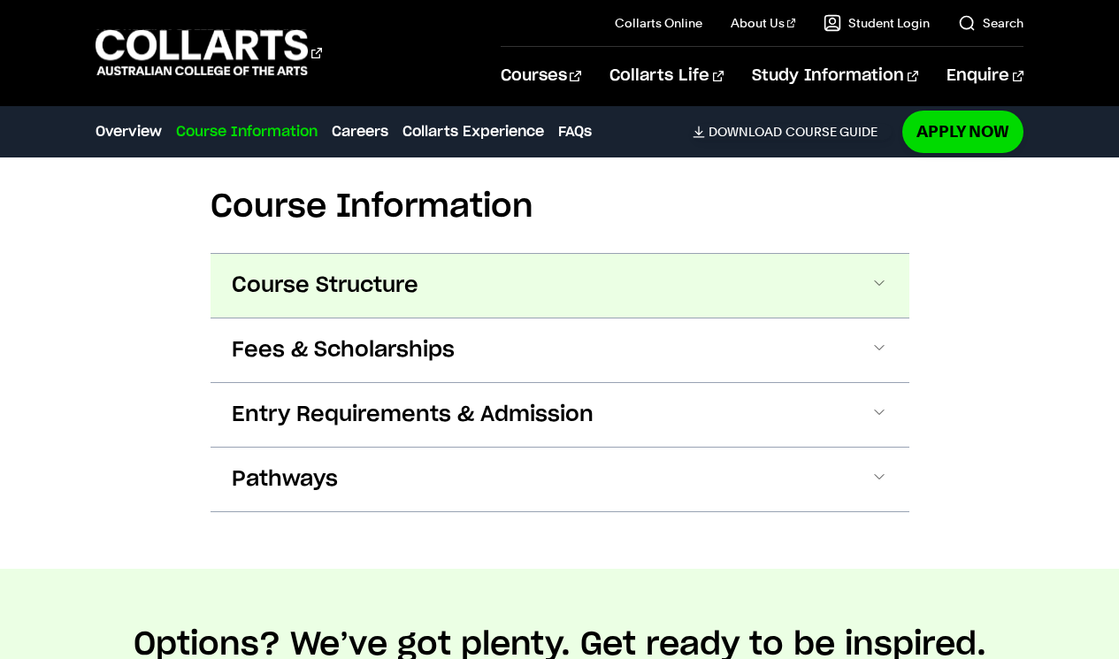
click at [602, 271] on button "Course Structure" at bounding box center [559, 286] width 699 height 64
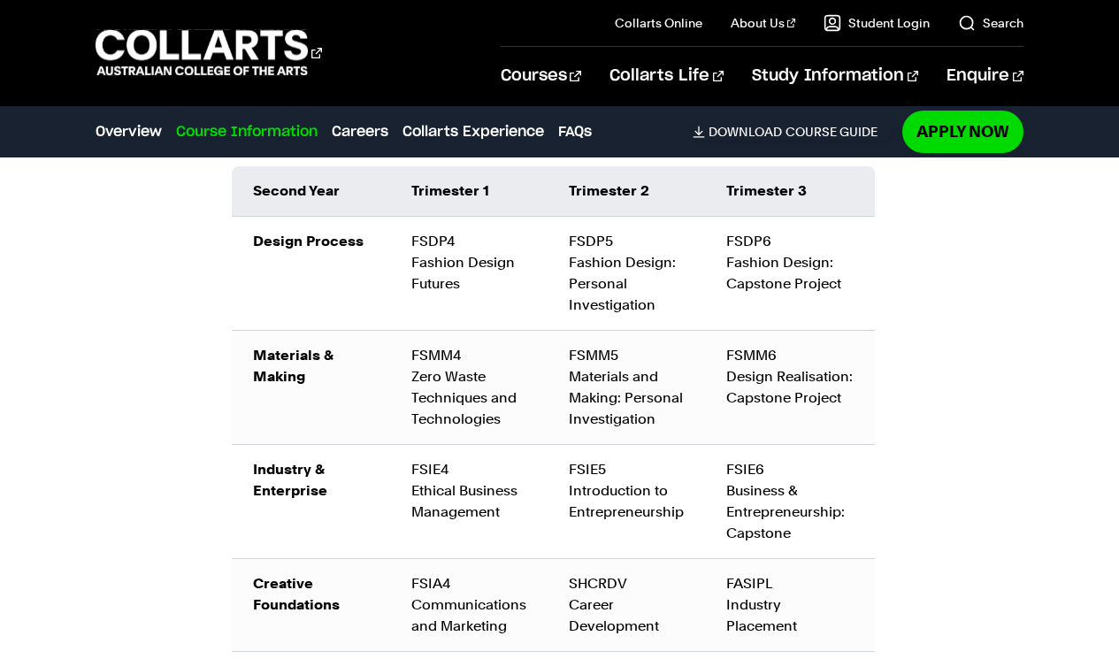
scroll to position [2801, 0]
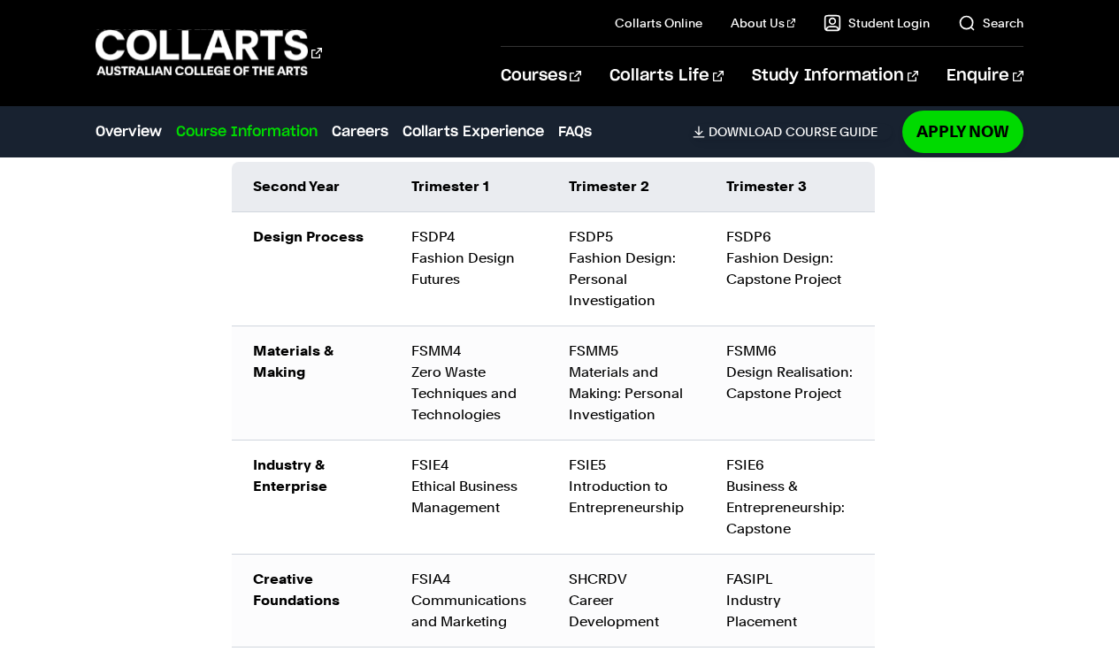
copy p "If your aspirations lean towards becoming a Fashion Brand or Marketing Manager,…"
